Goal: Find specific page/section: Find specific page/section

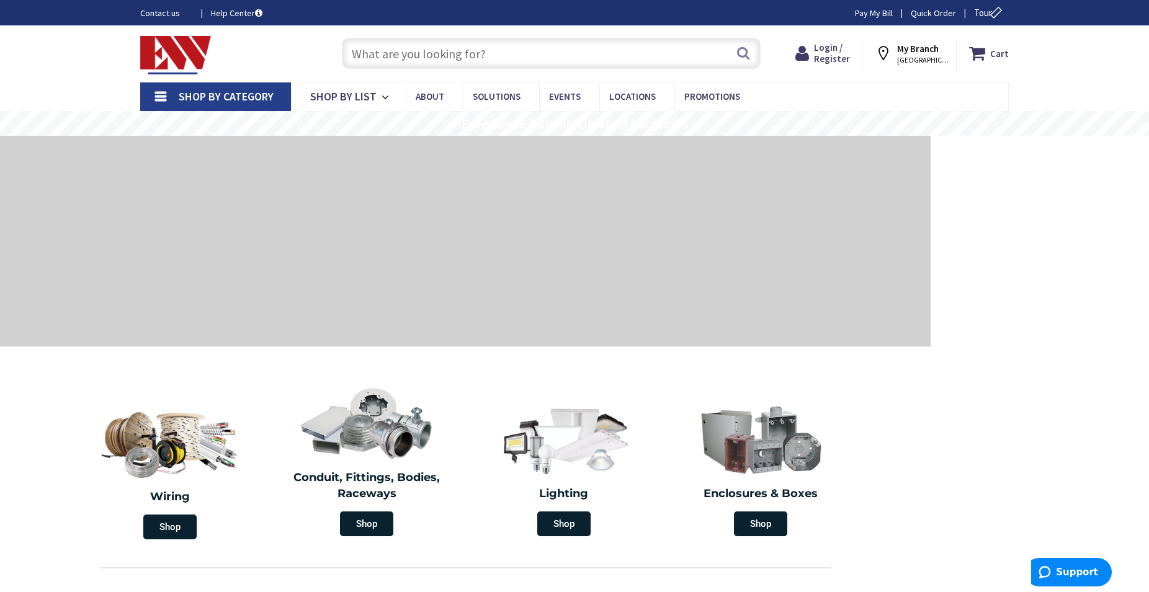
click at [428, 50] on input "text" at bounding box center [551, 53] width 419 height 31
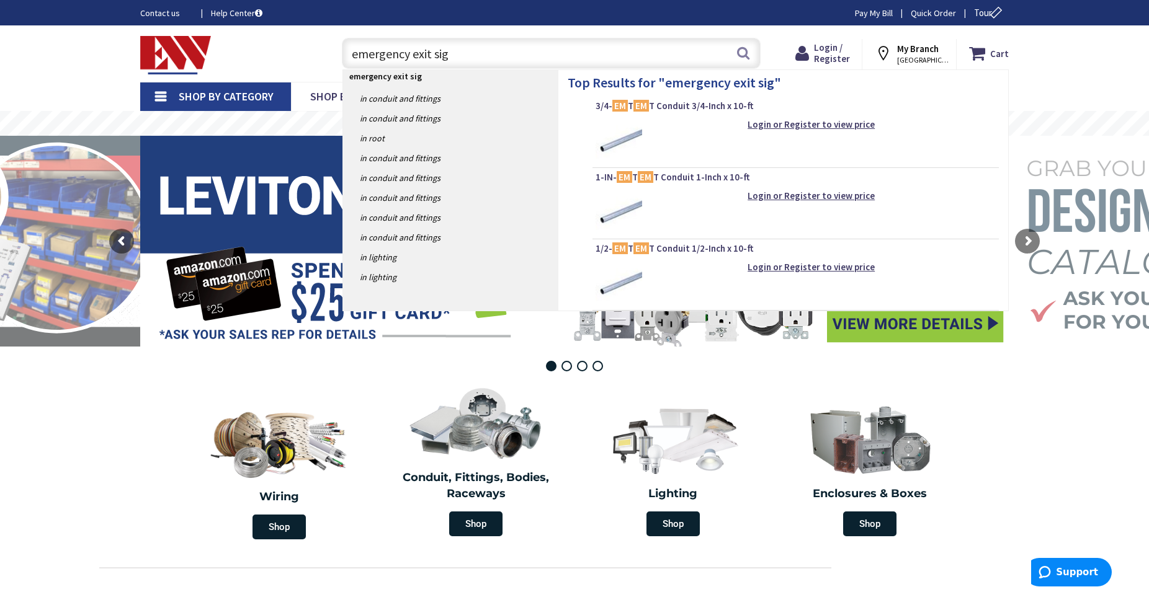
type input "emergency exit sign"
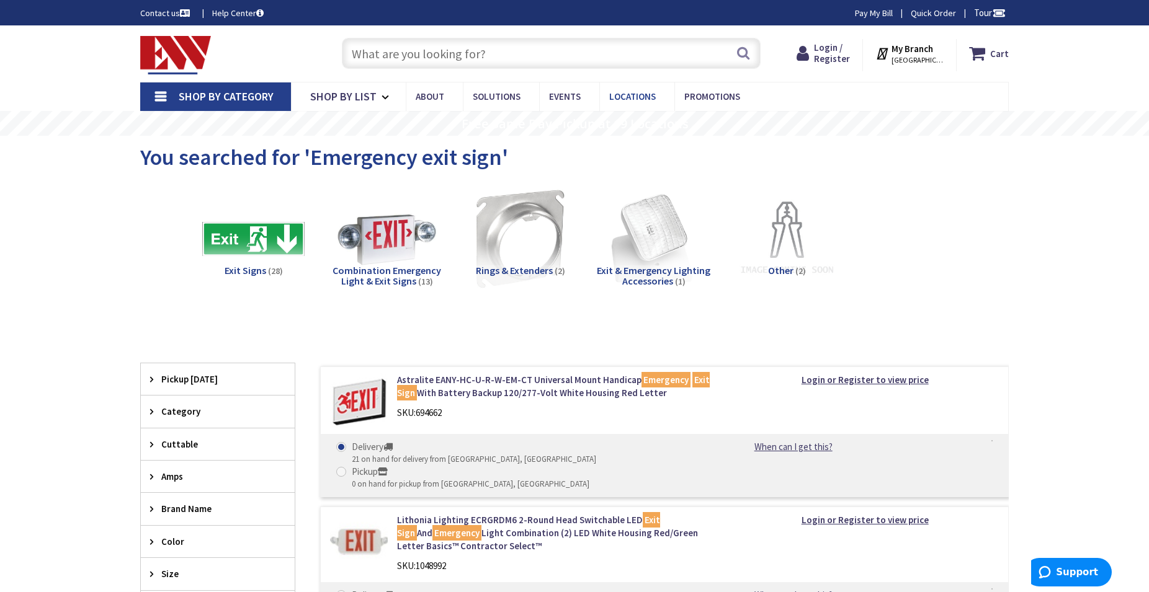
click at [644, 97] on span "Locations" at bounding box center [632, 97] width 47 height 12
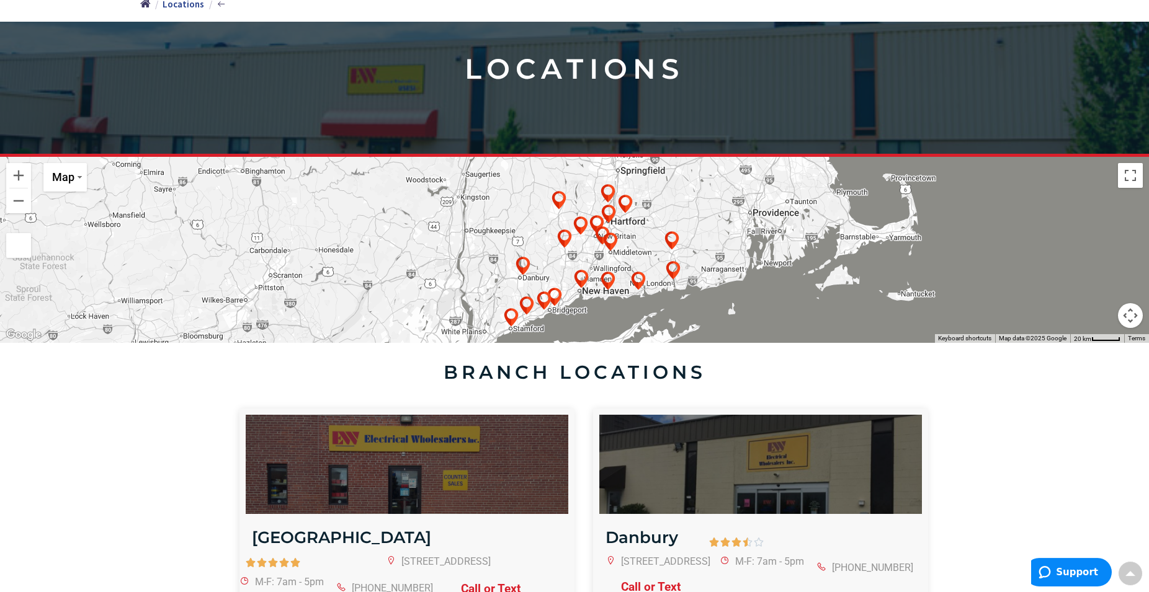
scroll to position [139, 0]
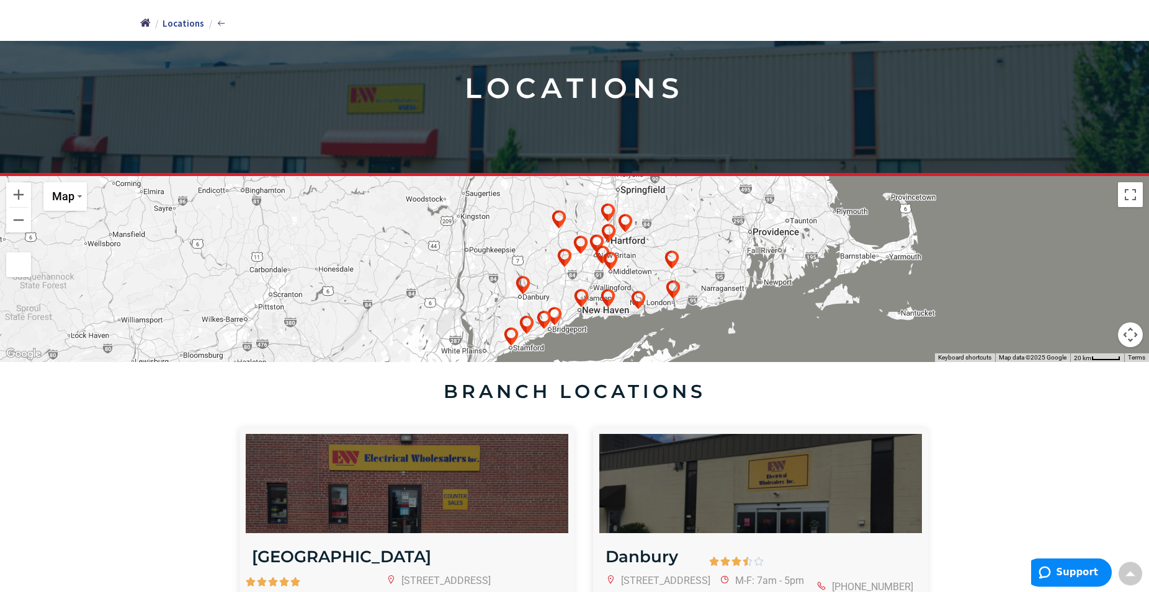
click at [605, 290] on img at bounding box center [608, 300] width 25 height 25
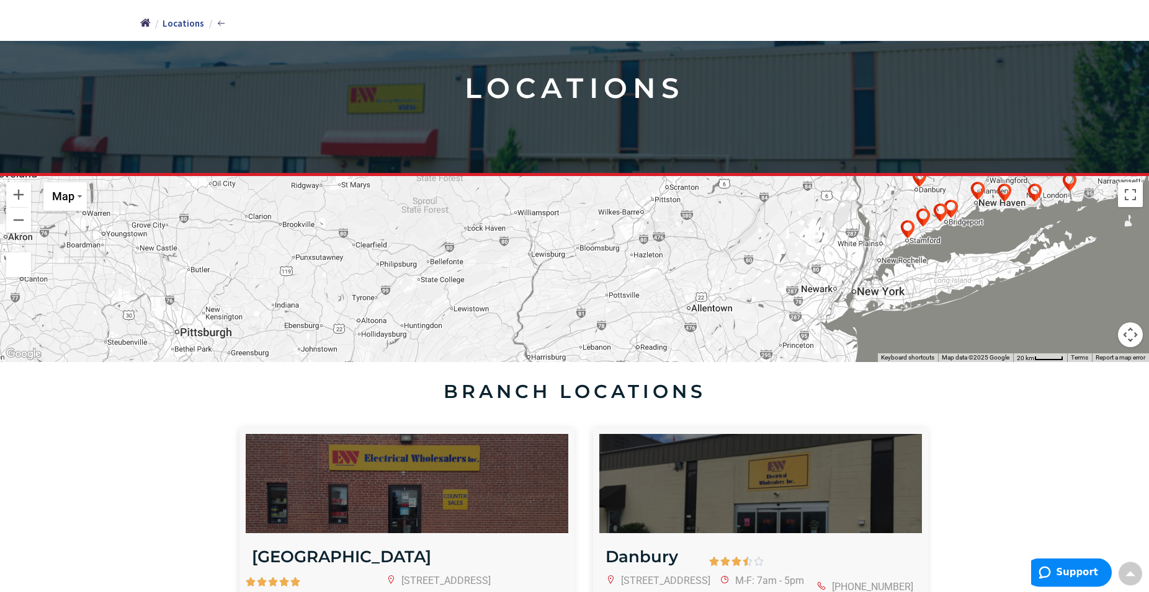
drag, startPoint x: 512, startPoint y: 324, endPoint x: 911, endPoint y: 203, distance: 417.0
click at [911, 203] on div "EW Guilford 200A Village Walk, Guilford, CT 06437 Hours - 7am-5pm M-F Phone - 2…" at bounding box center [574, 269] width 1149 height 186
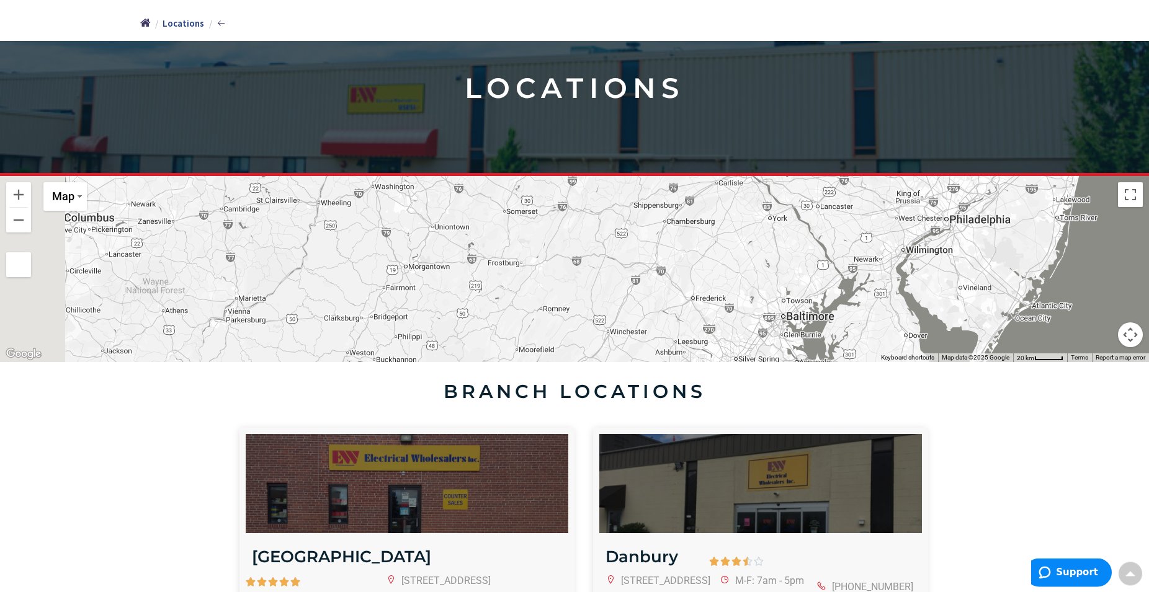
drag, startPoint x: 613, startPoint y: 321, endPoint x: 843, endPoint y: 124, distance: 302.7
click at [843, 176] on div "EW Guilford 200A Village Walk, Guilford, CT 06437 Hours - 7am-5pm M-F Phone - 2…" at bounding box center [574, 269] width 1149 height 186
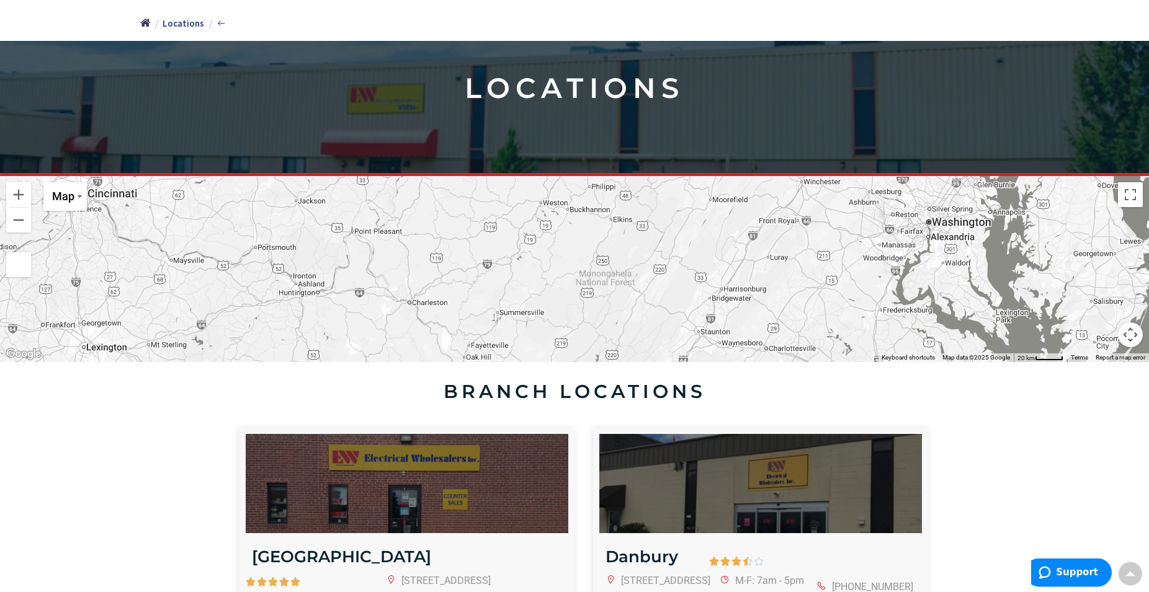
drag, startPoint x: 680, startPoint y: 324, endPoint x: 867, endPoint y: 184, distance: 233.9
click at [867, 184] on div "EW Guilford 200A Village Walk, Guilford, CT 06437 Hours - 7am-5pm M-F Phone - 2…" at bounding box center [574, 269] width 1149 height 186
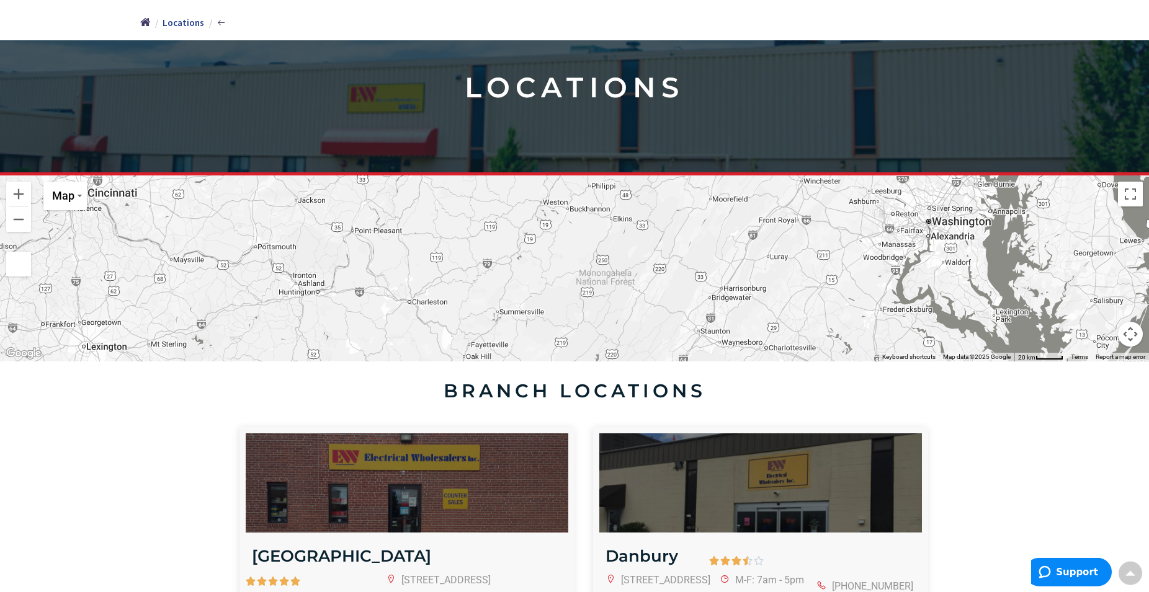
scroll to position [392, 0]
